Goal: Task Accomplishment & Management: Manage account settings

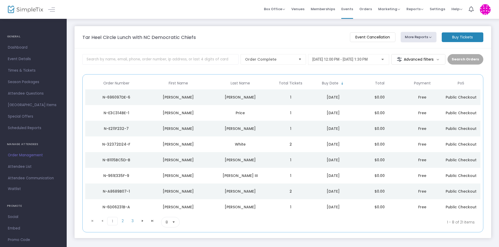
click at [166, 219] on span "8" at bounding box center [166, 222] width 7 height 10
click at [170, 212] on span "100" at bounding box center [168, 211] width 6 height 5
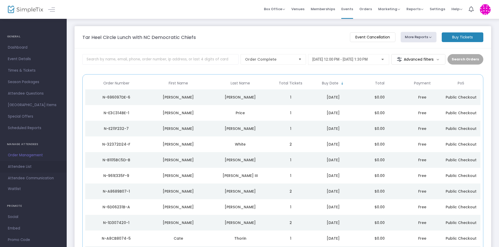
click at [25, 164] on span "Attendee List" at bounding box center [33, 166] width 51 height 7
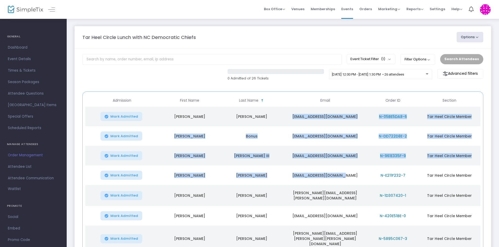
drag, startPoint x: 288, startPoint y: 123, endPoint x: 335, endPoint y: 155, distance: 56.5
click at [346, 171] on tbody "Mark Admitted [PERSON_NAME] [PERSON_NAME][EMAIL_ADDRESS][DOMAIN_NAME] N-05BE5DA…" at bounding box center [282, 189] width 395 height 165
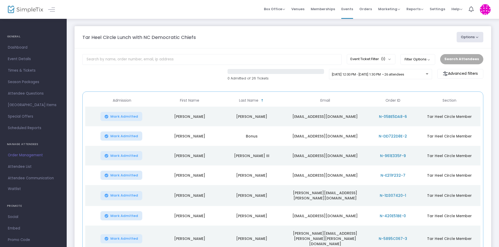
click at [326, 41] on div "Tar Heel Circle Lunch with NC Democratic Chiefs" at bounding box center [267, 37] width 374 height 7
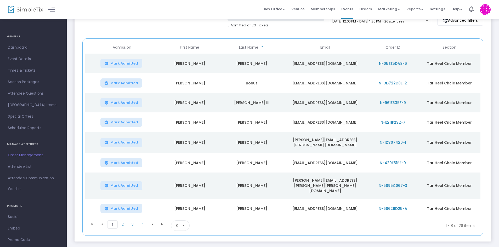
scroll to position [74, 0]
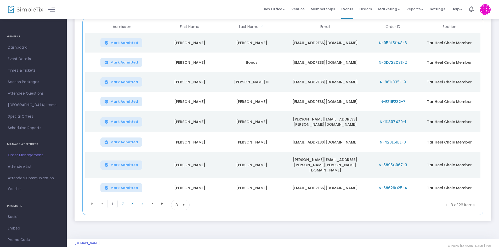
click at [179, 200] on span "8" at bounding box center [176, 205] width 7 height 10
click at [183, 234] on li "100" at bounding box center [180, 239] width 18 height 10
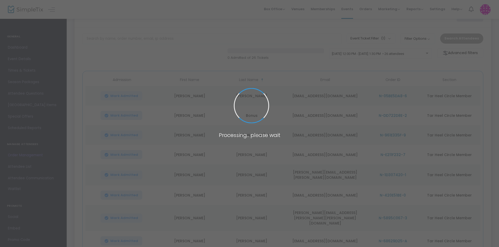
scroll to position [0, 0]
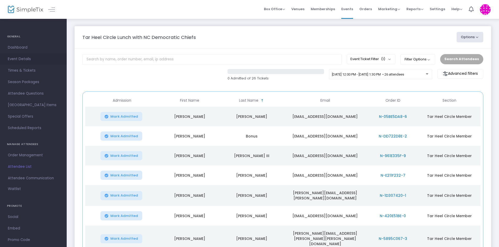
click at [23, 60] on span "Event Details" at bounding box center [33, 59] width 51 height 7
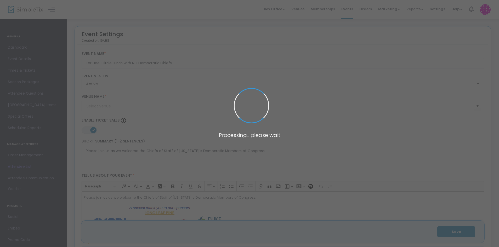
type input "[PERSON_NAME][GEOGRAPHIC_DATA]"
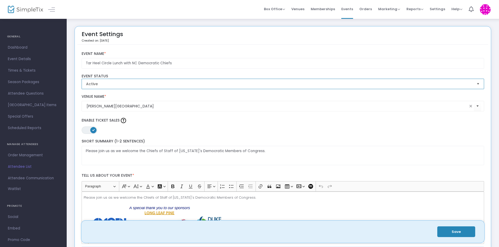
click at [114, 84] on span "Active" at bounding box center [279, 83] width 386 height 5
click at [149, 30] on div "Event Settings Created on: [DATE]" at bounding box center [282, 37] width 411 height 16
click at [197, 86] on span "Active" at bounding box center [279, 83] width 386 height 5
click at [203, 29] on div "Event Settings Created on: [DATE]" at bounding box center [282, 37] width 411 height 16
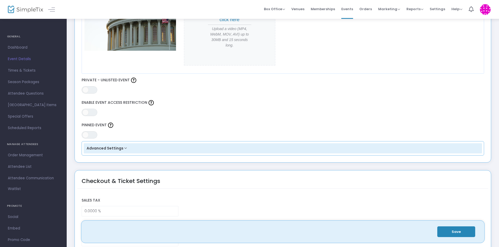
scroll to position [279, 0]
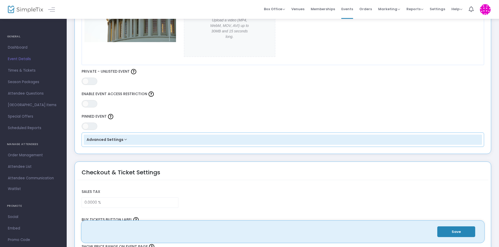
click at [103, 140] on button "Advanced Settings" at bounding box center [283, 140] width 398 height 10
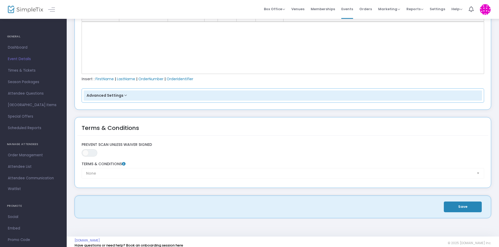
scroll to position [833, 0]
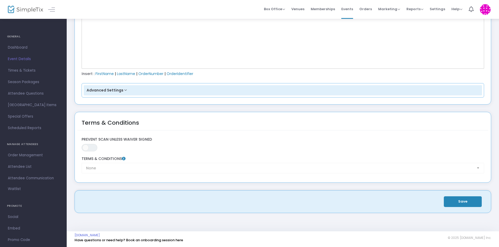
click at [121, 91] on button "Advanced Settings" at bounding box center [283, 90] width 398 height 10
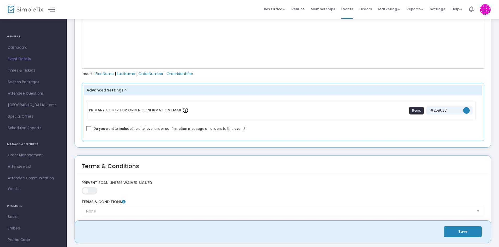
click at [121, 91] on button "Advanced Settings" at bounding box center [283, 90] width 398 height 10
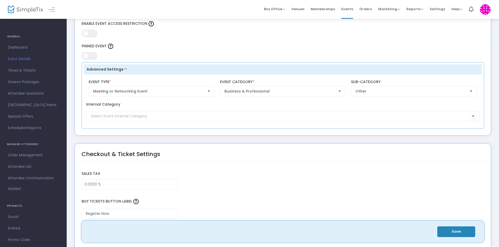
scroll to position [0, 0]
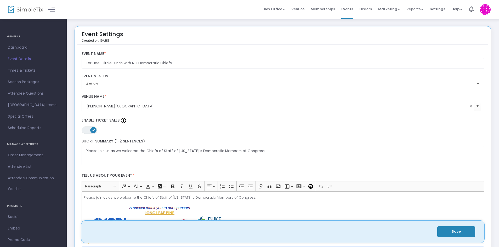
click at [157, 44] on div "Event Settings Created on: [DATE]" at bounding box center [282, 37] width 411 height 16
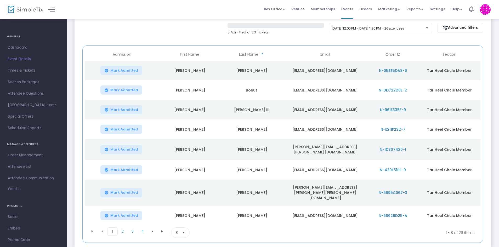
scroll to position [74, 0]
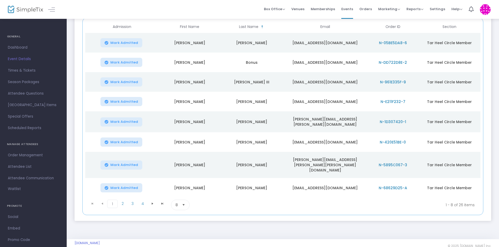
click at [184, 201] on span "Select" at bounding box center [183, 205] width 9 height 9
click at [182, 229] on li "50" at bounding box center [180, 228] width 18 height 10
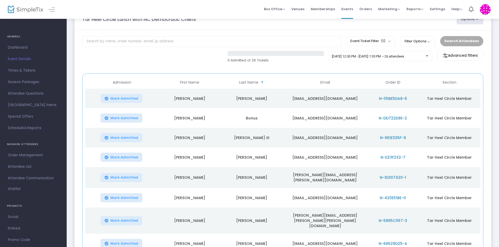
scroll to position [0, 0]
